Goal: Task Accomplishment & Management: Manage account settings

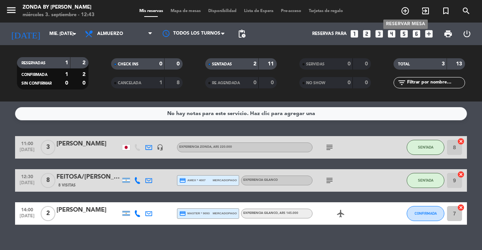
click at [405, 9] on icon "add_circle_outline" at bounding box center [405, 10] width 9 height 9
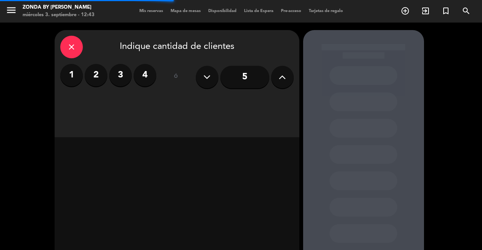
click at [102, 76] on label "2" at bounding box center [96, 75] width 23 height 23
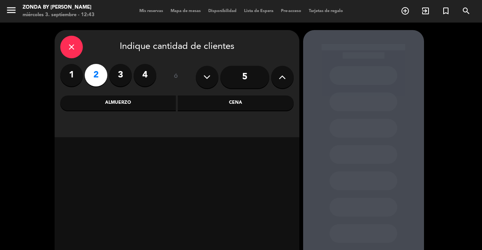
click at [135, 102] on div "Almuerzo" at bounding box center [118, 103] width 116 height 15
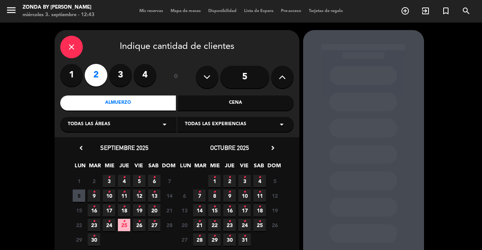
click at [75, 49] on icon "close" at bounding box center [71, 47] width 9 height 9
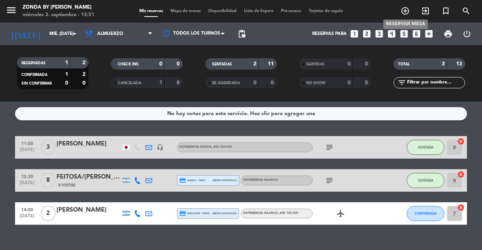
click at [405, 12] on icon "add_circle_outline" at bounding box center [405, 10] width 9 height 9
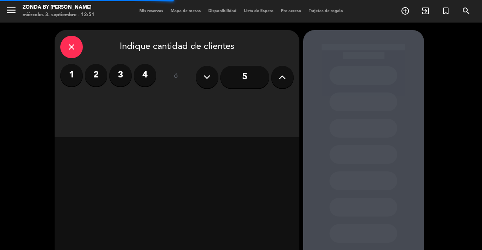
click at [98, 82] on label "2" at bounding box center [96, 75] width 23 height 23
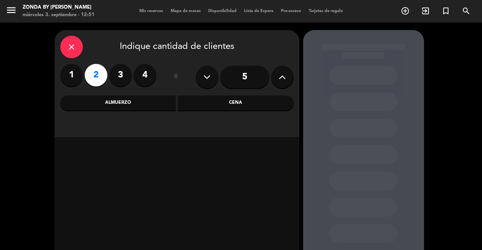
click at [111, 102] on div "Almuerzo" at bounding box center [118, 103] width 116 height 15
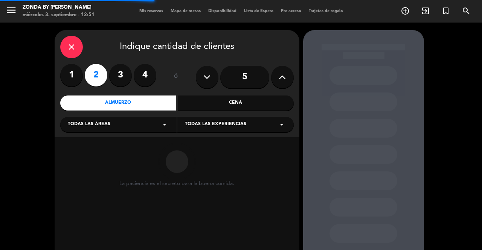
click at [235, 125] on span "Todas las experiencias" at bounding box center [215, 125] width 61 height 8
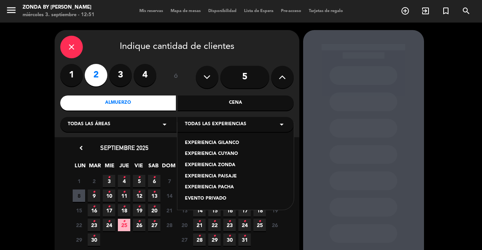
click at [227, 144] on div "EXPERIENCIA GILANCO" at bounding box center [235, 144] width 101 height 8
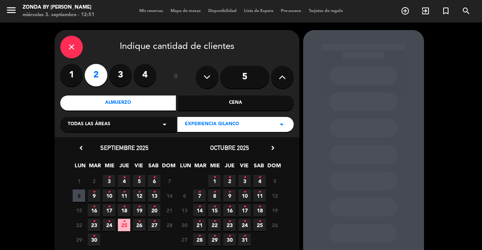
click at [109, 183] on icon "•" at bounding box center [109, 178] width 3 height 12
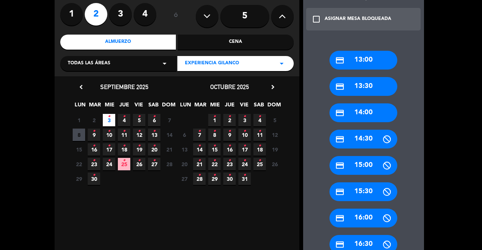
scroll to position [62, 0]
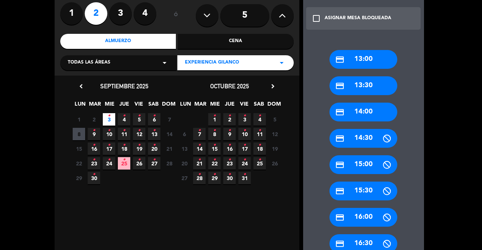
click at [377, 82] on div "credit_card 13:30" at bounding box center [363, 85] width 68 height 19
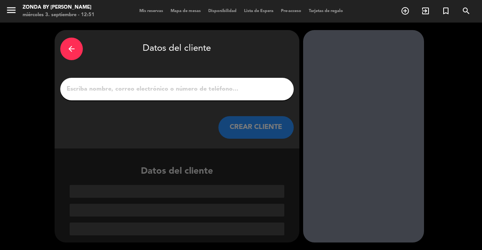
click at [175, 92] on input "1" at bounding box center [177, 89] width 222 height 11
paste input "[PERSON_NAME]"
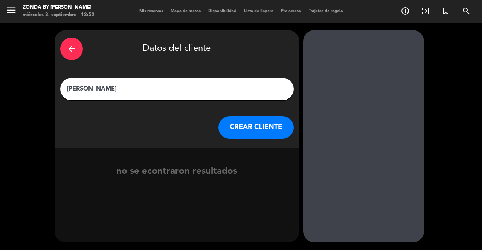
type input "[PERSON_NAME]"
click at [268, 131] on button "CREAR CLIENTE" at bounding box center [255, 127] width 75 height 23
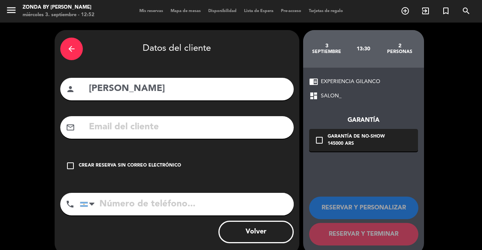
click at [175, 129] on input "text" at bounding box center [188, 127] width 200 height 15
paste input "[EMAIL_ADDRESS][PERSON_NAME][DOMAIN_NAME]"
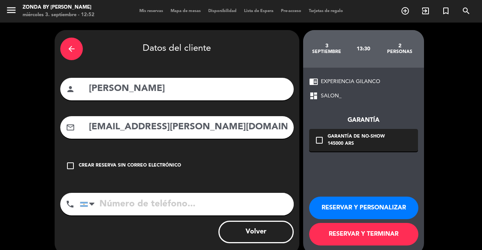
type input "[EMAIL_ADDRESS][PERSON_NAME][DOMAIN_NAME]"
click at [319, 140] on icon "check_box_outline_blank" at bounding box center [319, 140] width 9 height 9
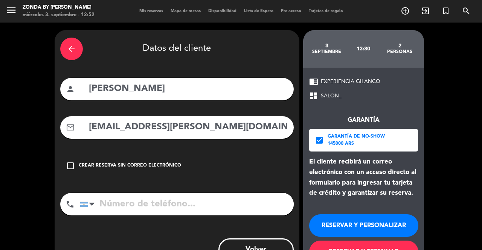
click at [337, 226] on button "RESERVAR Y PERSONALIZAR" at bounding box center [363, 226] width 109 height 23
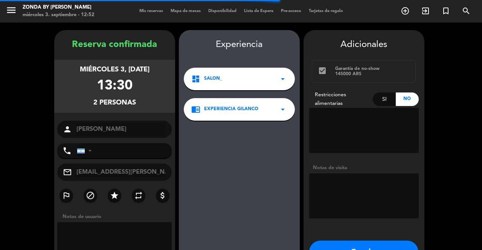
scroll to position [30, 0]
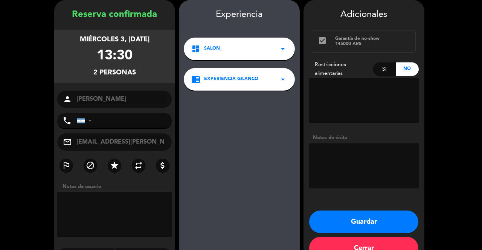
click at [332, 245] on button "Cerrar" at bounding box center [363, 248] width 109 height 23
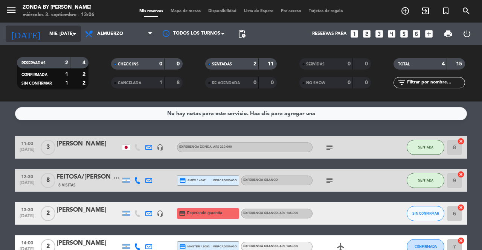
click at [64, 37] on input "mié. [DATE]" at bounding box center [76, 33] width 60 height 13
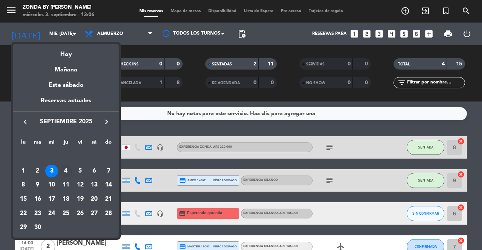
click at [66, 172] on div "4" at bounding box center [65, 171] width 13 height 13
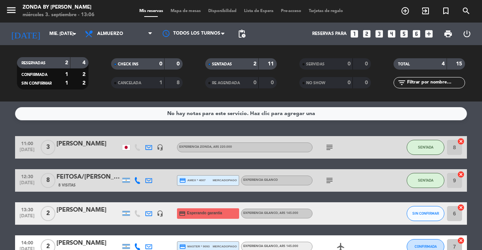
type input "[DEMOGRAPHIC_DATA] [DATE]"
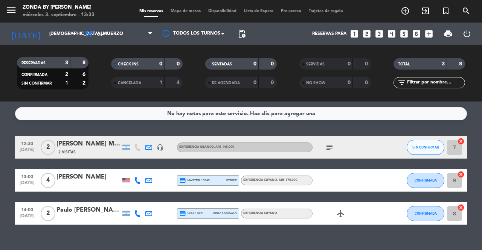
click at [87, 145] on div "[PERSON_NAME] MERCANTIL" at bounding box center [88, 144] width 64 height 10
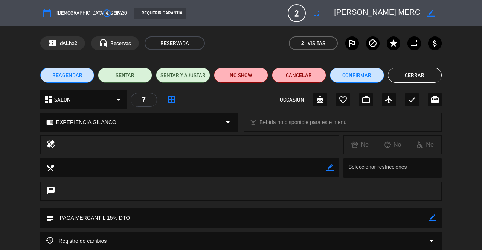
click at [407, 75] on button "Cerrar" at bounding box center [415, 75] width 54 height 15
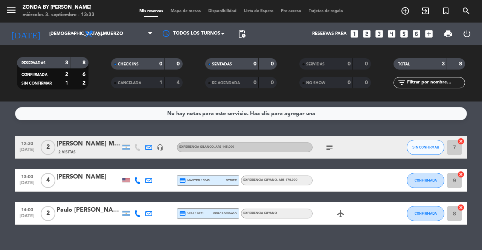
click at [67, 177] on div "[PERSON_NAME]" at bounding box center [88, 177] width 64 height 10
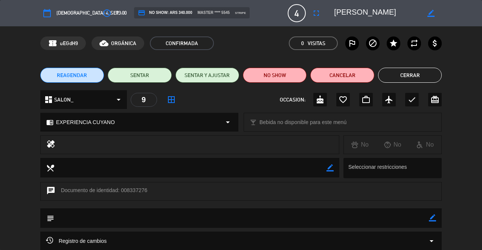
scroll to position [72, 0]
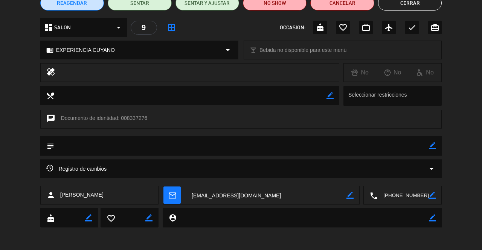
click at [393, 197] on textarea at bounding box center [403, 195] width 51 height 19
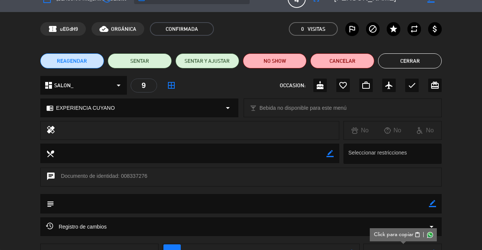
scroll to position [0, 0]
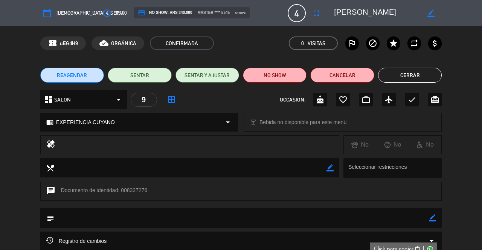
click at [398, 74] on button "Cerrar" at bounding box center [410, 75] width 64 height 15
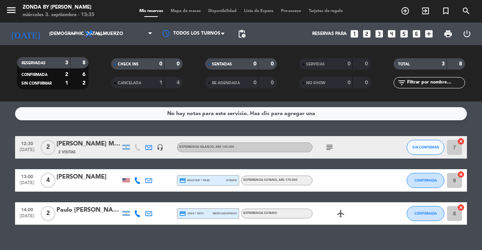
click at [75, 211] on div "Paulo [PERSON_NAME] [PERSON_NAME]" at bounding box center [88, 211] width 64 height 10
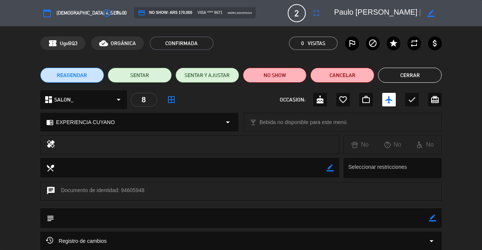
scroll to position [72, 0]
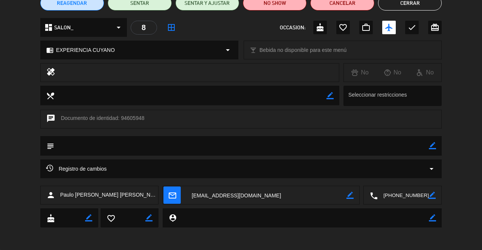
click at [406, 194] on textarea at bounding box center [403, 195] width 51 height 19
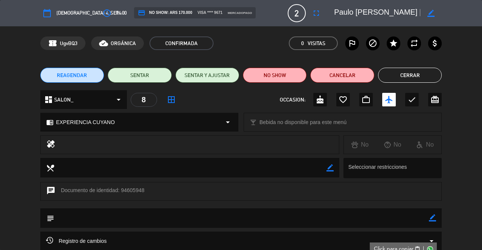
click at [409, 79] on button "Cerrar" at bounding box center [410, 75] width 64 height 15
